Goal: Answer question/provide support: Share knowledge or assist other users

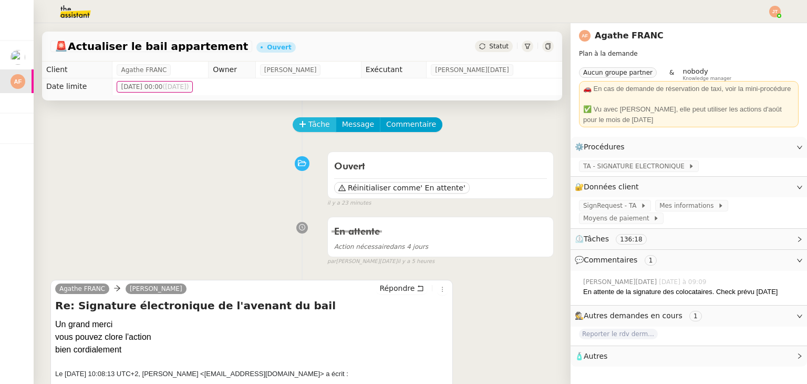
click at [299, 131] on button "Tâche" at bounding box center [315, 124] width 44 height 15
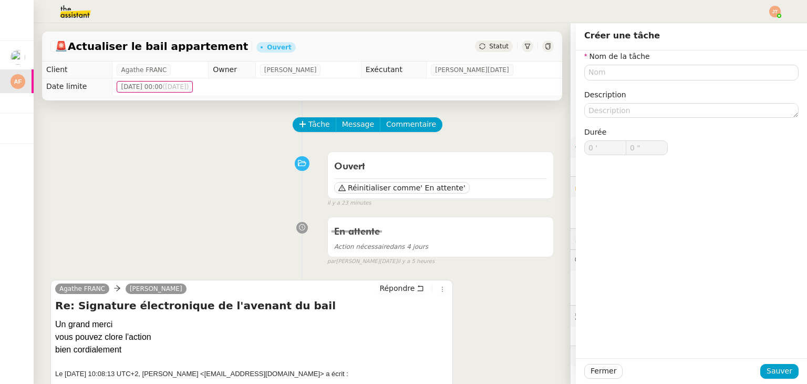
click at [254, 167] on div "Ouvert Réinitialiser comme ' En attente' false il y a 23 minutes" at bounding box center [301, 177] width 503 height 61
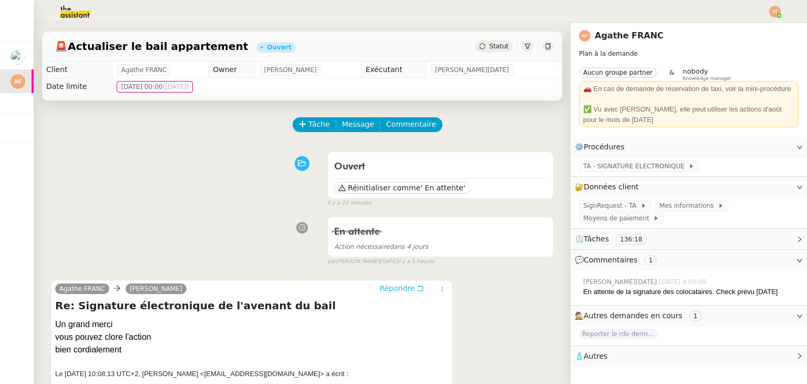
click at [395, 288] on span "Répondre" at bounding box center [396, 288] width 35 height 11
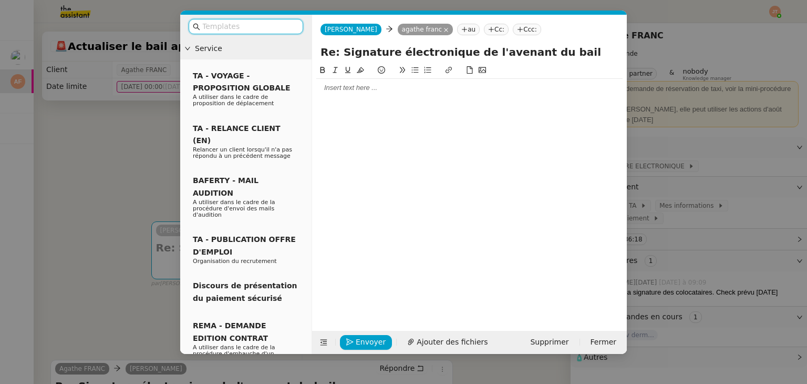
click at [341, 99] on div at bounding box center [469, 189] width 306 height 250
click at [263, 22] on input "text" at bounding box center [249, 26] width 95 height 12
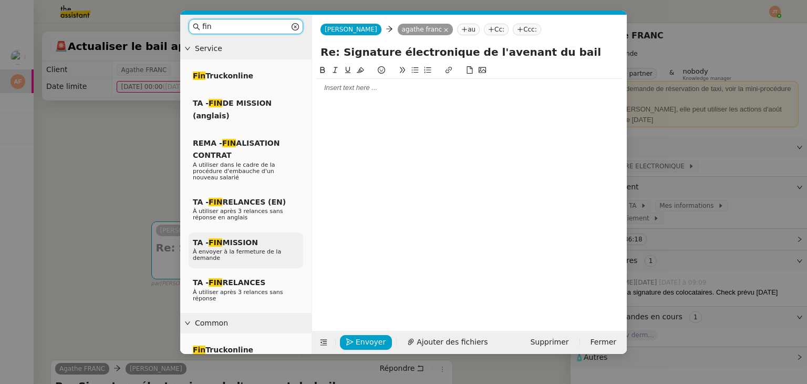
type input "fin"
click at [242, 238] on span "TA - FIN MISSION" at bounding box center [225, 242] width 65 height 8
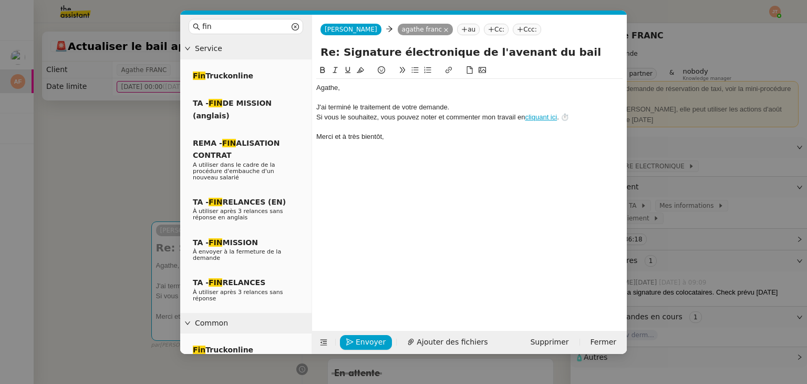
click at [462, 106] on div "J'ai terminé le traitement de votre demande." at bounding box center [469, 106] width 306 height 9
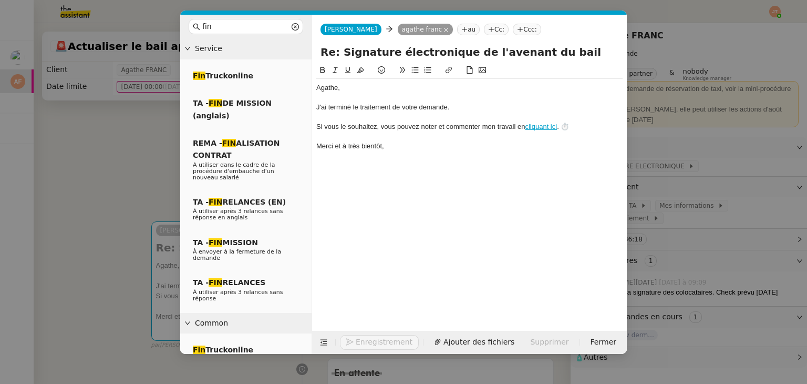
click at [427, 106] on div "J'ai terminé le traitement de votre demande." at bounding box center [469, 106] width 306 height 9
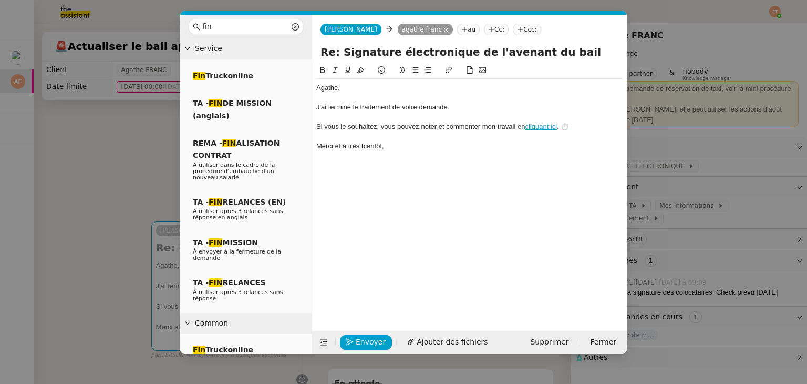
click at [482, 107] on div "J'ai terminé le traitement de votre demande." at bounding box center [469, 106] width 306 height 9
click at [365, 337] on span "Envoyer" at bounding box center [371, 342] width 30 height 12
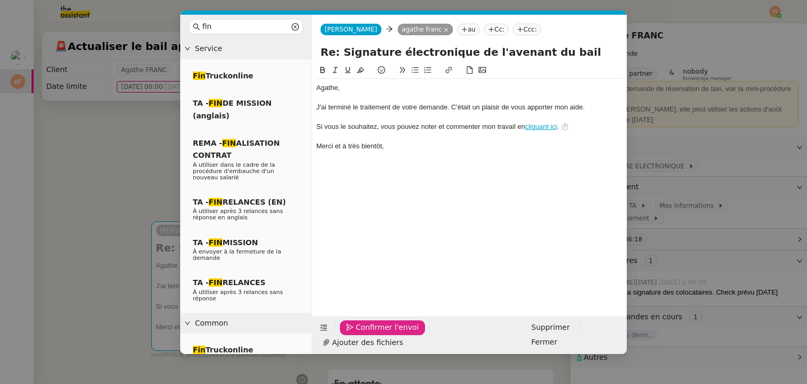
click at [365, 333] on span "Confirmer l'envoi" at bounding box center [387, 327] width 63 height 12
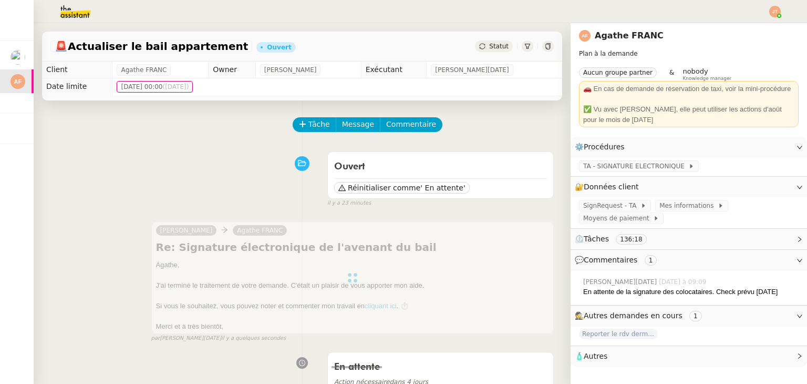
click at [490, 50] on span "Statut" at bounding box center [498, 46] width 19 height 7
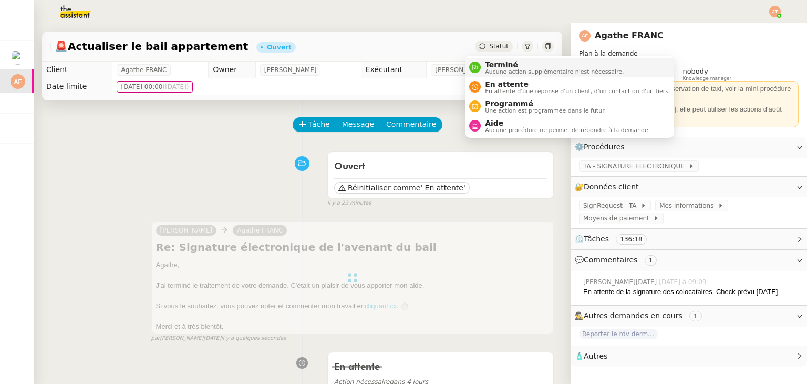
click at [493, 63] on span "Terminé" at bounding box center [554, 64] width 139 height 8
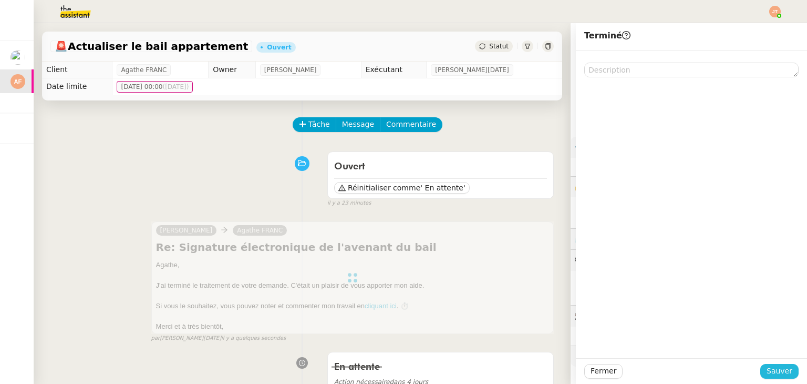
click at [777, 373] on span "Sauver" at bounding box center [780, 371] width 26 height 12
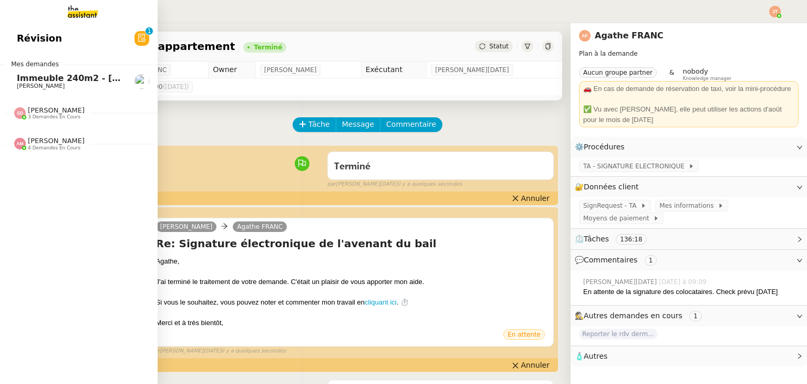
click at [38, 83] on span "[PERSON_NAME]" at bounding box center [41, 85] width 48 height 7
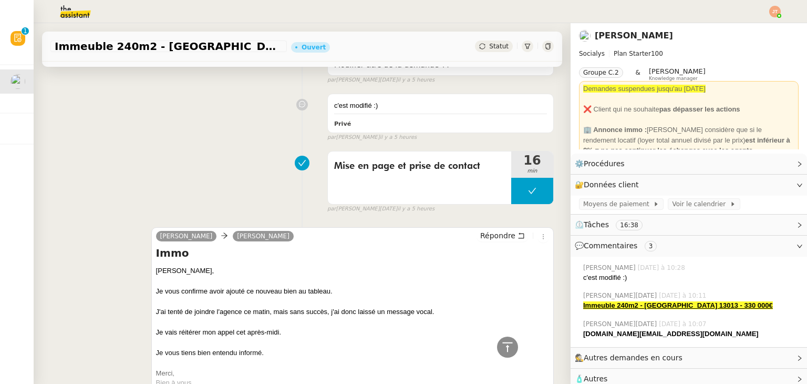
scroll to position [263, 0]
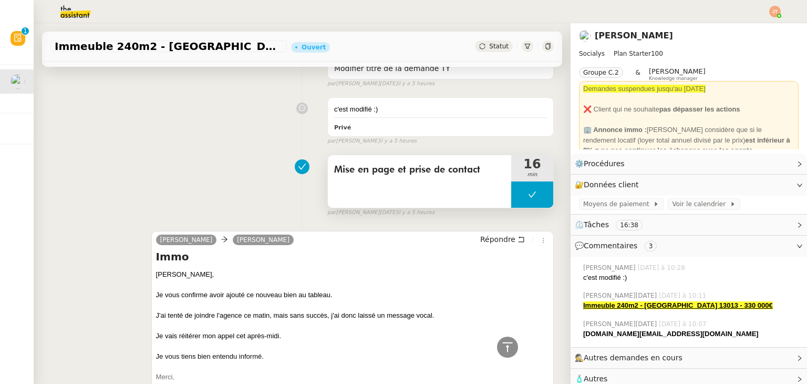
click at [513, 195] on button at bounding box center [532, 194] width 42 height 26
click at [518, 194] on icon at bounding box center [522, 194] width 8 height 8
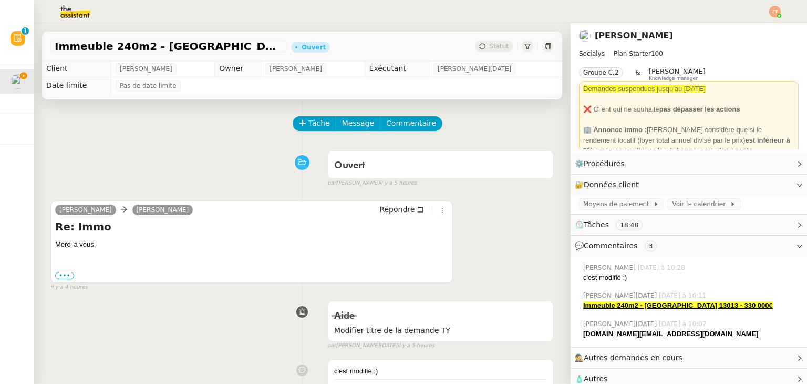
scroll to position [0, 0]
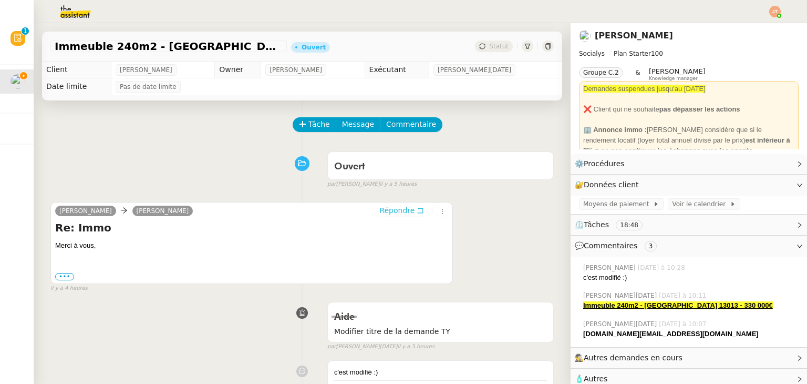
click at [379, 212] on span "Répondre" at bounding box center [396, 210] width 35 height 11
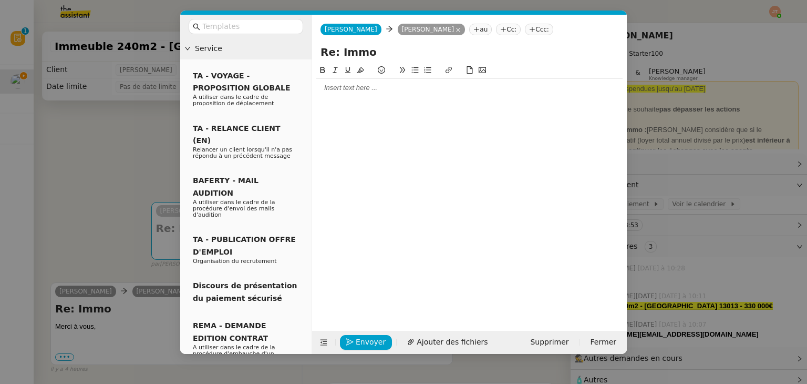
click at [115, 162] on nz-modal-container "Service TA - VOYAGE - PROPOSITION GLOBALE A utiliser dans le cadre de propositi…" at bounding box center [403, 192] width 807 height 384
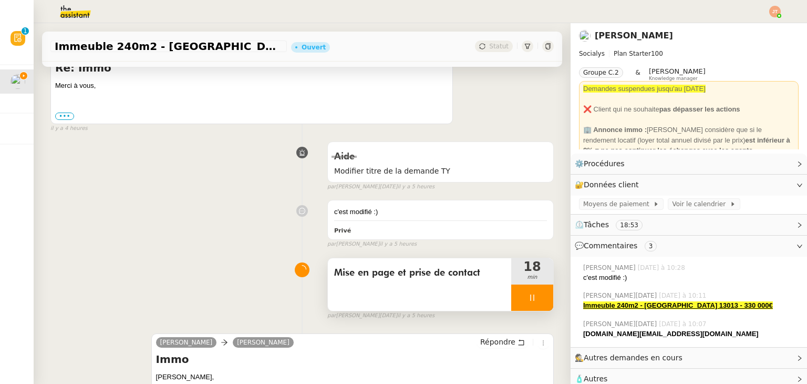
scroll to position [263, 0]
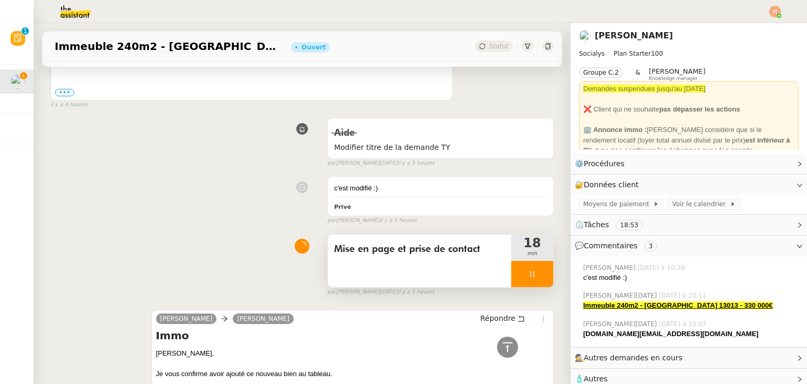
click at [514, 267] on div at bounding box center [532, 274] width 42 height 26
click at [515, 268] on div at bounding box center [521, 274] width 21 height 26
click at [518, 269] on div at bounding box center [532, 274] width 42 height 26
click at [532, 269] on button at bounding box center [542, 274] width 21 height 26
click at [397, 255] on span "Mise en page et prise de contact" at bounding box center [419, 249] width 171 height 16
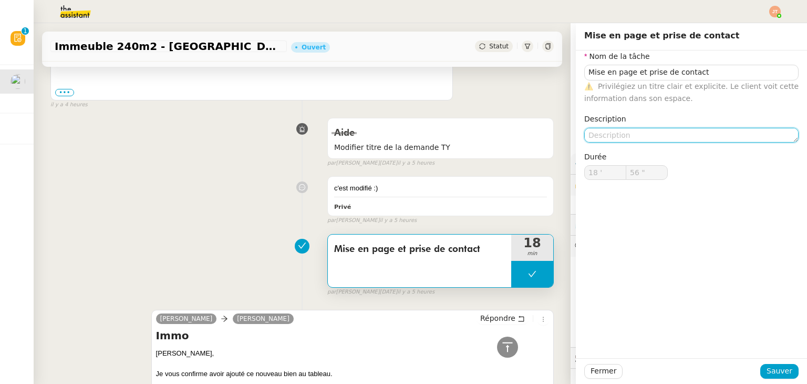
click at [589, 133] on textarea at bounding box center [691, 135] width 214 height 15
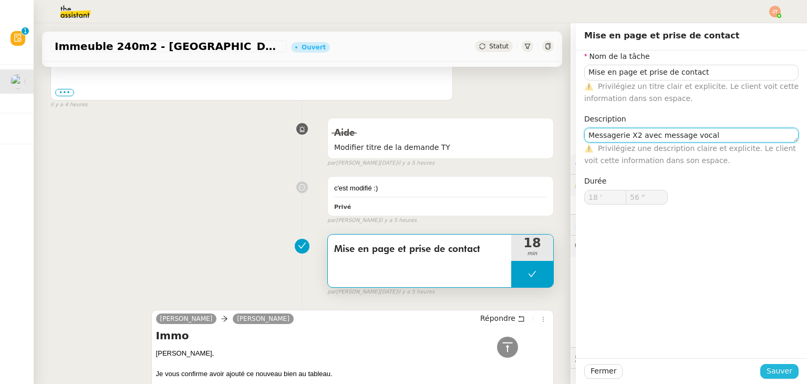
type textarea "Messagerie X2 avec message vocal"
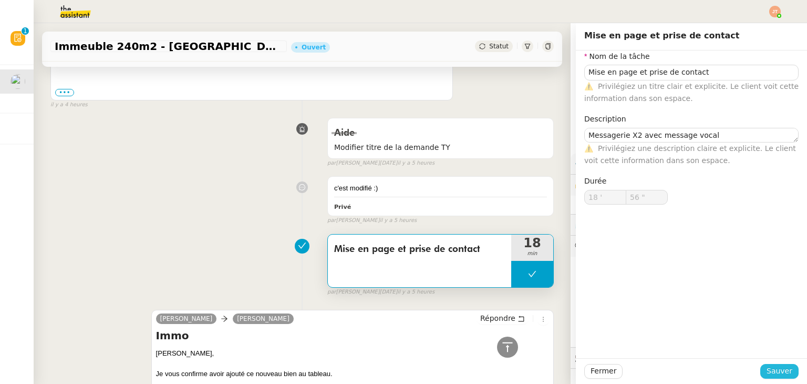
click at [788, 375] on button "Sauver" at bounding box center [779, 371] width 38 height 15
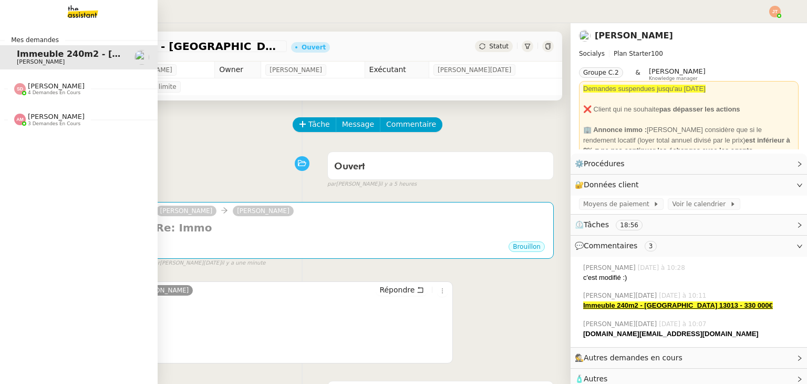
click at [42, 127] on div "[PERSON_NAME] 3 demandes en cours" at bounding box center [79, 115] width 158 height 30
click at [60, 87] on span "[PERSON_NAME]" at bounding box center [56, 86] width 57 height 8
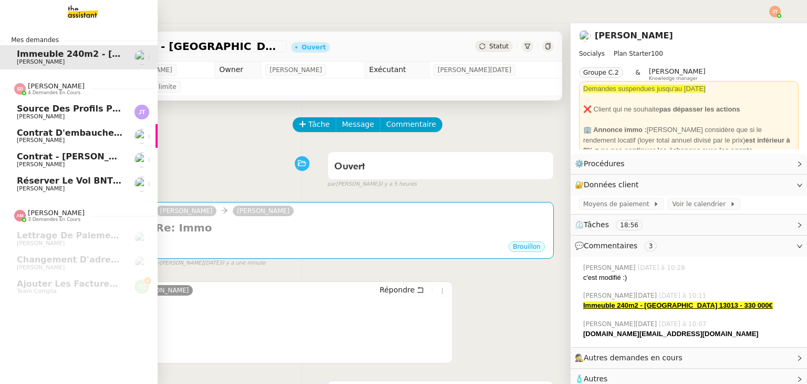
click at [60, 87] on span "[PERSON_NAME]" at bounding box center [56, 86] width 57 height 8
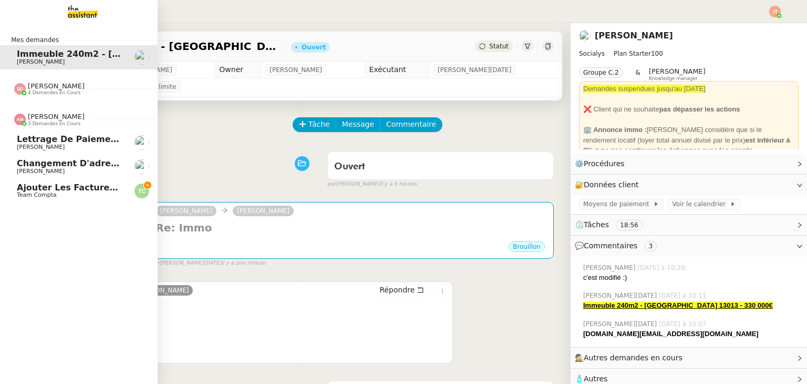
click at [67, 116] on span "[PERSON_NAME]" at bounding box center [56, 116] width 57 height 8
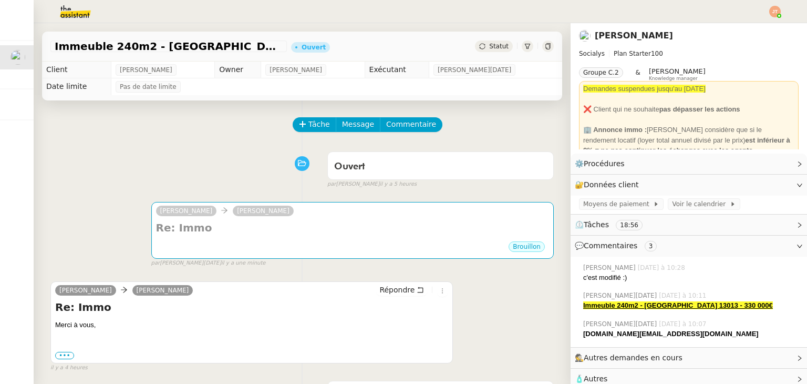
click at [190, 128] on div "Tâche Message Commentaire" at bounding box center [301, 129] width 503 height 25
